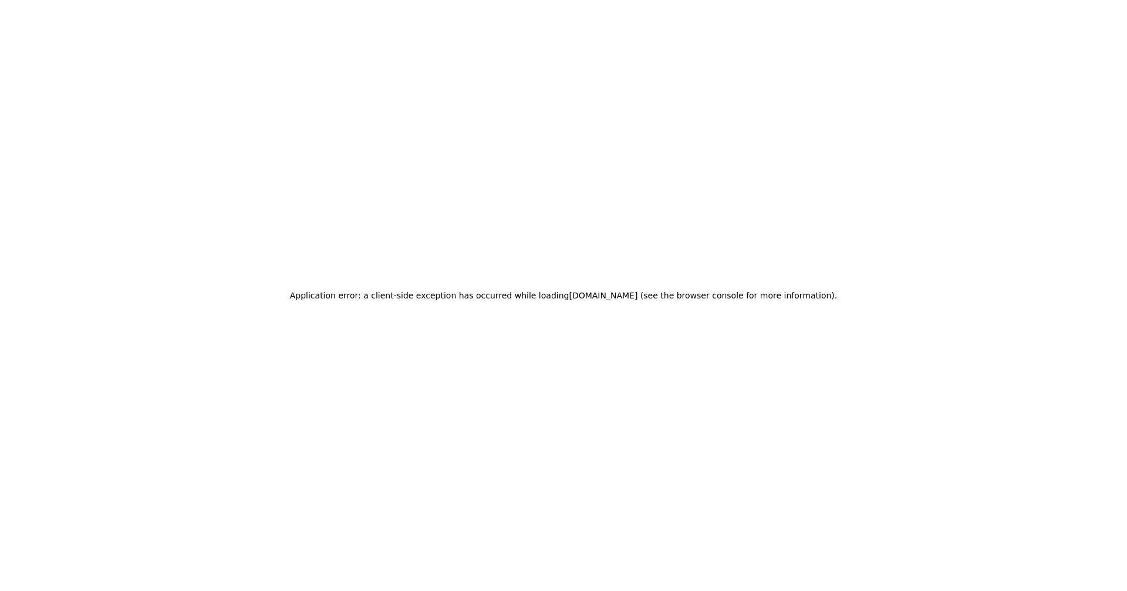
click at [210, 131] on div "Application error: a client-side exception has occurred while loading www.fruta…" at bounding box center [563, 295] width 1127 height 591
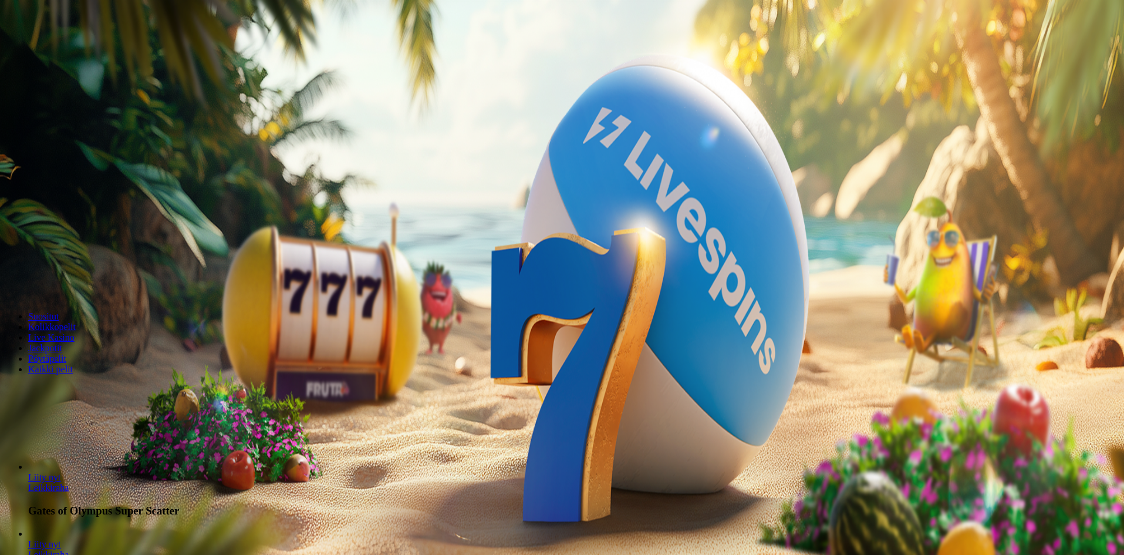
click at [80, 47] on span "Kirjaudu" at bounding box center [81, 42] width 29 height 9
